Goal: Use online tool/utility: Utilize a website feature to perform a specific function

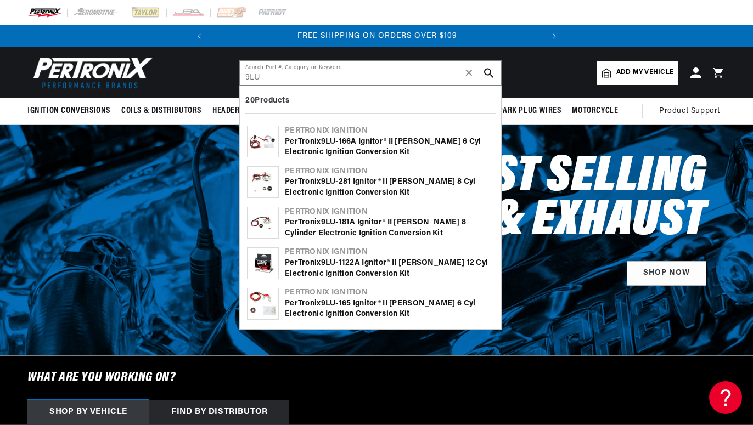
scroll to position [0, 333]
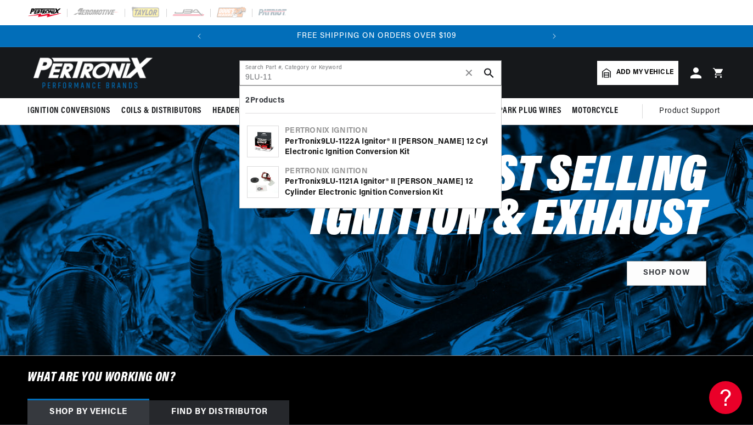
type input "9LU-11"
click at [399, 140] on div "PerTronix 9LU - 11 22A Ignitor® II Lucas 12 cyl Electronic Ignition Conversion …" at bounding box center [389, 147] width 209 height 21
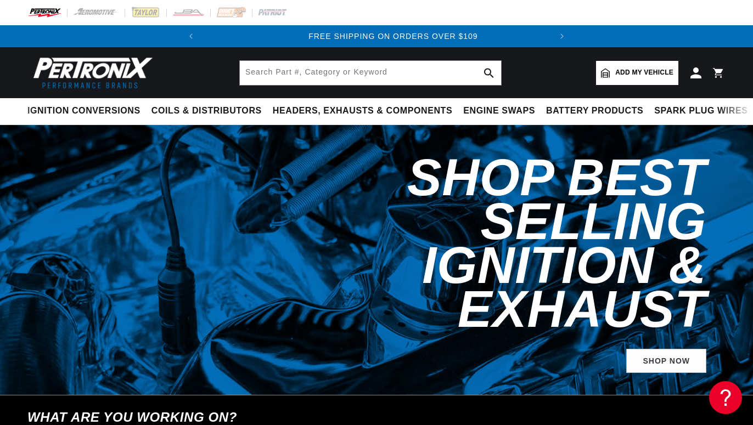
scroll to position [0, 333]
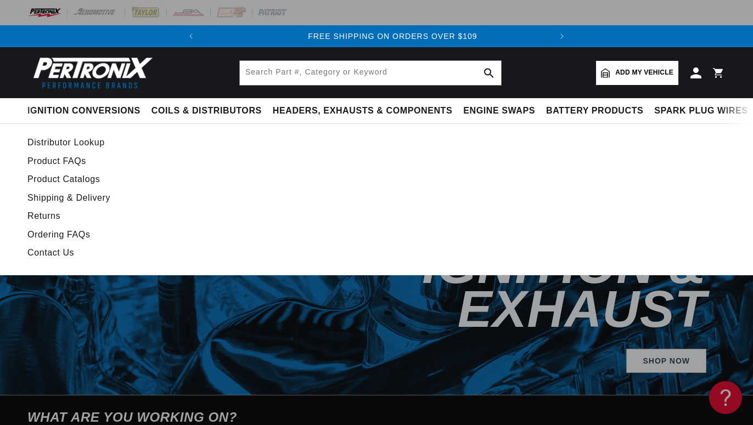
click at [95, 143] on link "Distributor Lookup" at bounding box center [281, 142] width 508 height 15
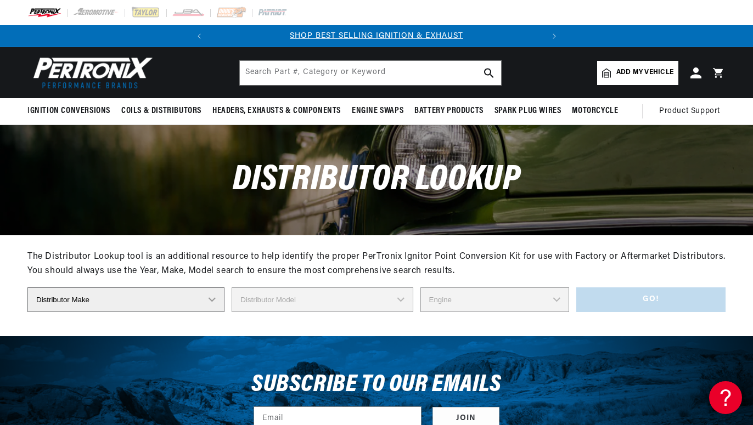
select select "Marelli"
click option "Marelli" at bounding box center [0, 0] width 0 height 0
select select "S153A"
click option "S153A" at bounding box center [0, 0] width 0 height 0
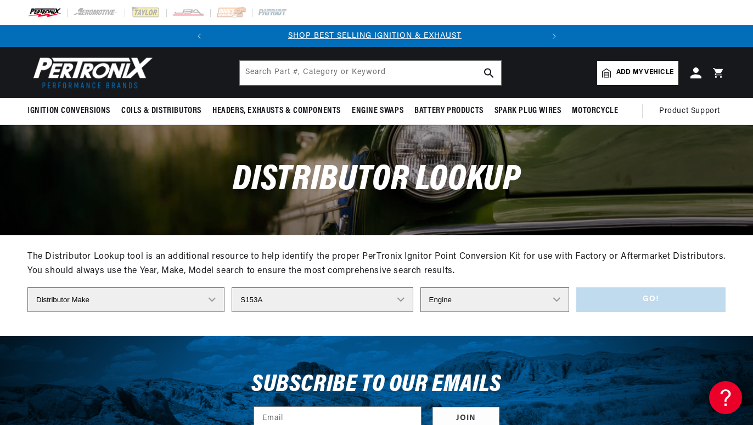
scroll to position [0, 0]
click at [420, 287] on select "Engine 0" at bounding box center [494, 299] width 149 height 25
select select "0"
click option "0" at bounding box center [0, 0] width 0 height 0
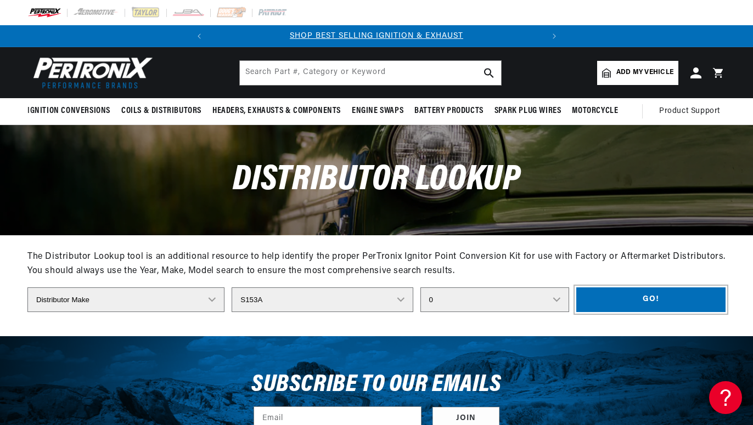
click at [629, 302] on button "Go!" at bounding box center [650, 299] width 149 height 25
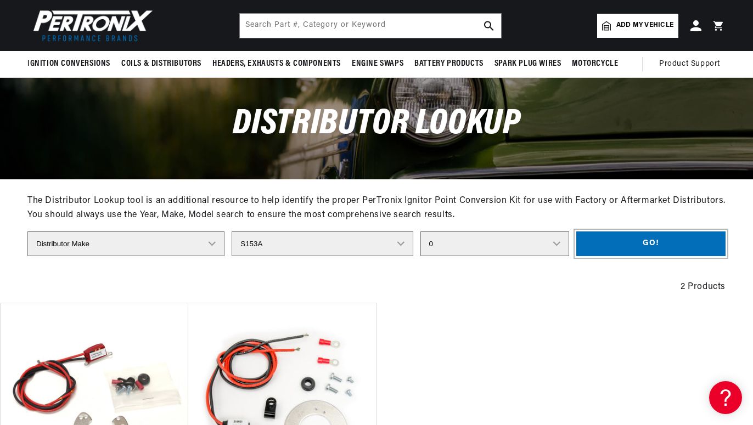
scroll to position [0, 333]
